Goal: Find specific page/section: Find specific page/section

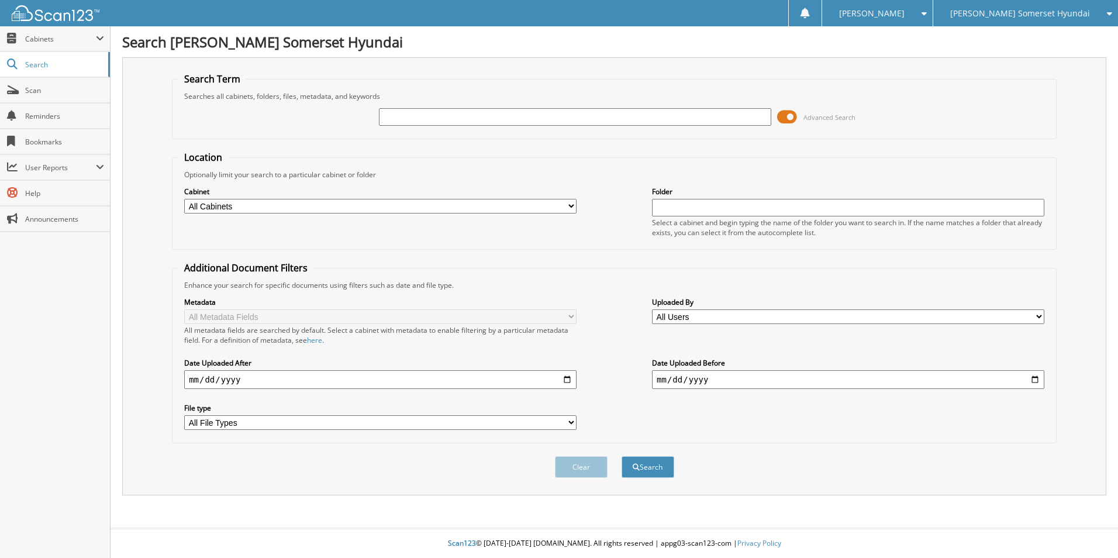
click at [503, 116] on input "text" at bounding box center [575, 117] width 392 height 18
click at [421, 116] on input "text" at bounding box center [575, 117] width 392 height 18
paste input "S7275040"
type input "S7275040"
click at [621, 456] on button "Search" at bounding box center [647, 467] width 53 height 22
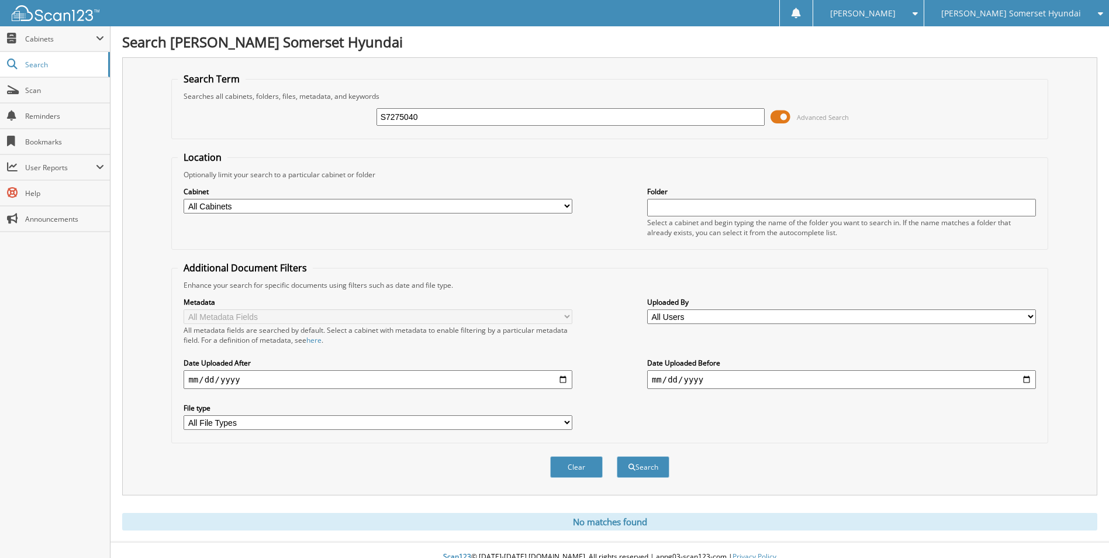
click at [1008, 16] on span "[PERSON_NAME] Somerset Hyundai" at bounding box center [1011, 13] width 140 height 7
click at [997, 44] on link "[PERSON_NAME] ([GEOGRAPHIC_DATA])" at bounding box center [1016, 36] width 185 height 20
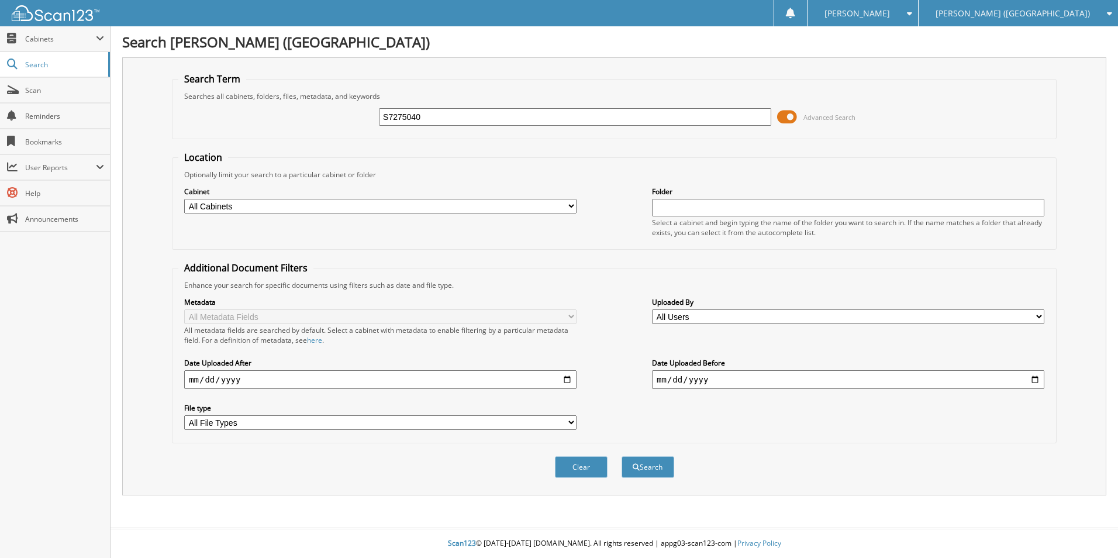
type input "S7275040"
click at [621, 456] on button "Search" at bounding box center [647, 467] width 53 height 22
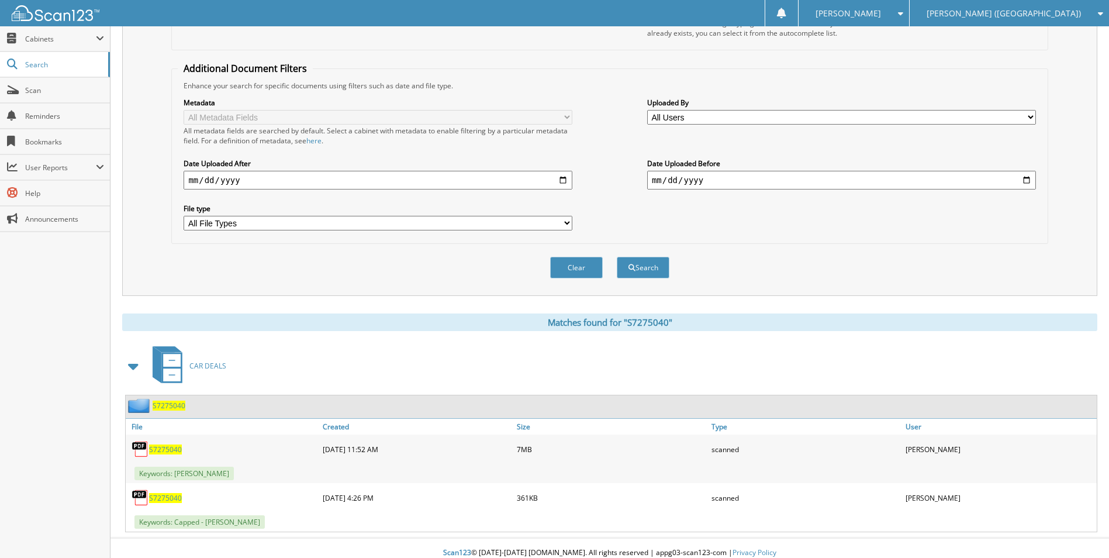
scroll to position [209, 0]
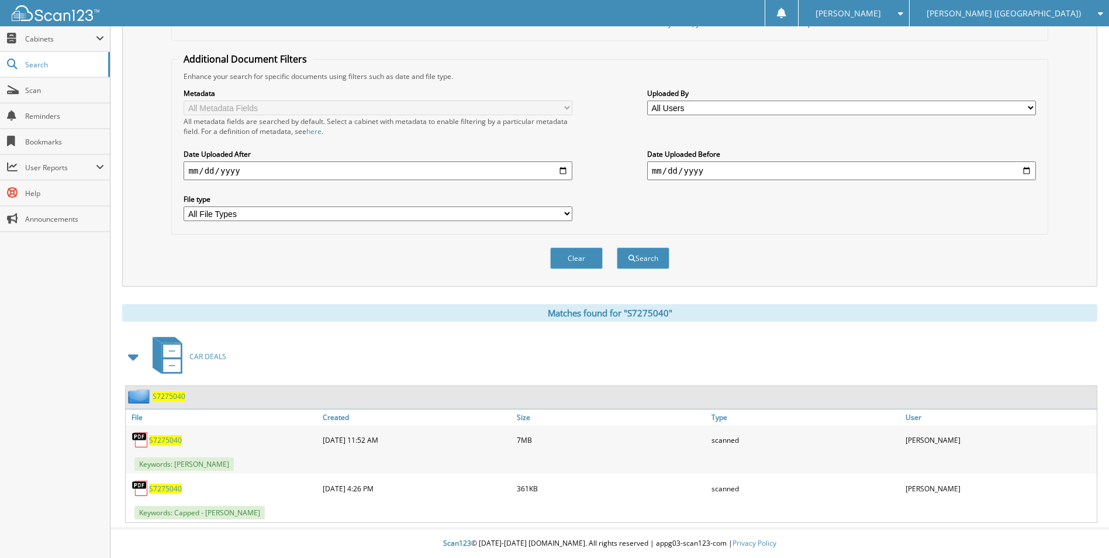
click at [158, 435] on link "S7275040" at bounding box center [165, 440] width 33 height 10
